Goal: Find specific page/section: Find specific page/section

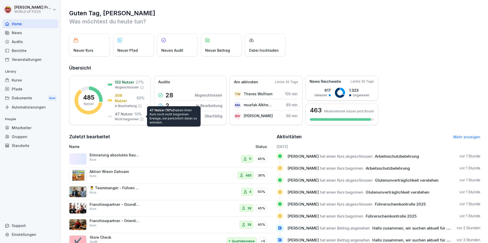
click at [20, 127] on div "Mitarbeiter" at bounding box center [31, 128] width 56 height 9
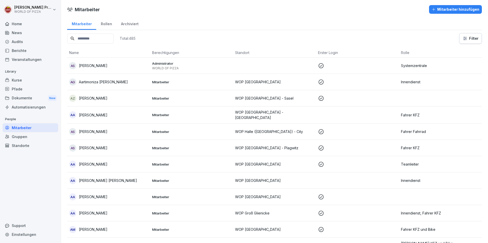
click at [84, 40] on input at bounding box center [90, 39] width 46 height 10
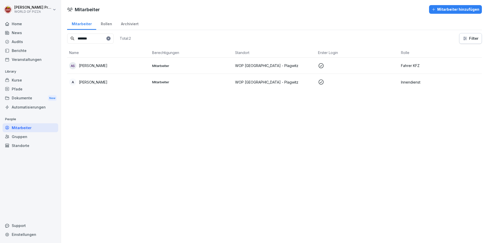
click at [168, 79] on td "Mitarbeiter" at bounding box center [191, 82] width 83 height 16
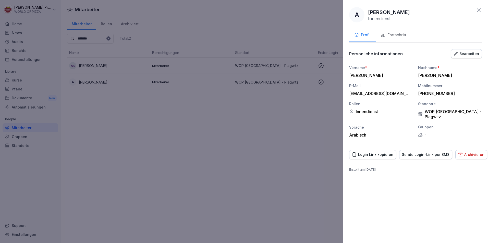
click at [381, 92] on div "[EMAIL_ADDRESS][DOMAIN_NAME]" at bounding box center [379, 93] width 61 height 5
copy div "[EMAIL_ADDRESS][DOMAIN_NAME]"
click at [477, 8] on icon at bounding box center [479, 10] width 6 height 6
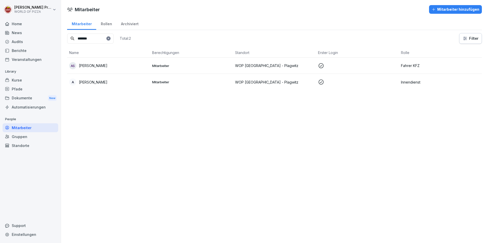
click at [96, 38] on input "*******" at bounding box center [90, 39] width 46 height 10
type input "*******"
click at [97, 66] on p "[PERSON_NAME]" at bounding box center [93, 65] width 29 height 5
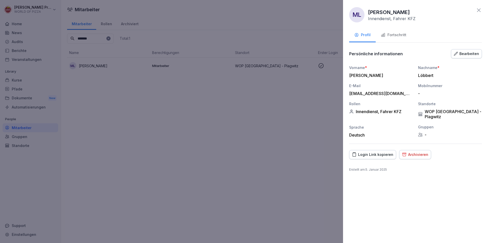
click at [479, 9] on icon at bounding box center [479, 10] width 6 height 6
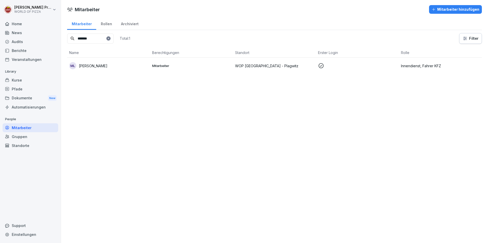
click at [92, 65] on p "[PERSON_NAME]" at bounding box center [93, 65] width 29 height 5
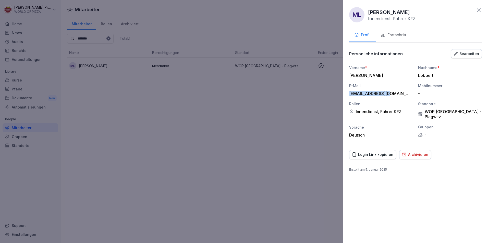
drag, startPoint x: 365, startPoint y: 95, endPoint x: 344, endPoint y: 95, distance: 20.9
click at [344, 95] on div "ML [PERSON_NAME] Innendienst, [PERSON_NAME] KFZ Profil Fortschritt Persönliche …" at bounding box center [415, 121] width 145 height 243
copy div "[EMAIL_ADDRESS][DOMAIN_NAME]"
